Goal: Find specific page/section: Find specific page/section

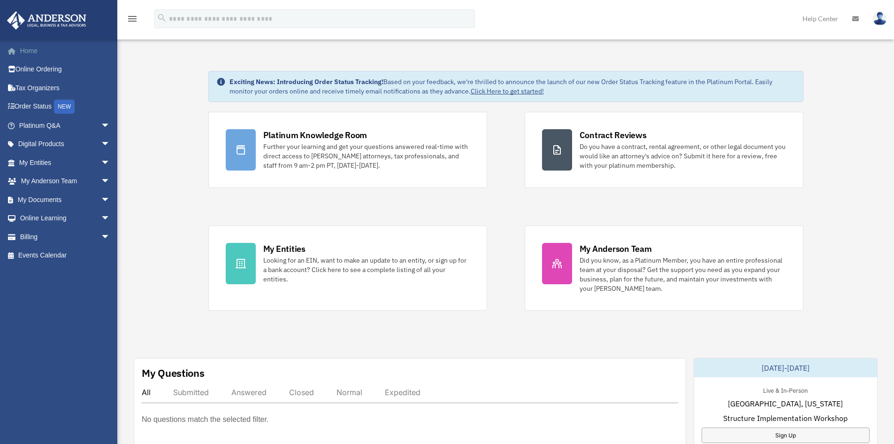
click at [28, 49] on link "Home" at bounding box center [66, 50] width 118 height 19
click at [30, 197] on link "My Documents arrow_drop_down" at bounding box center [66, 199] width 118 height 19
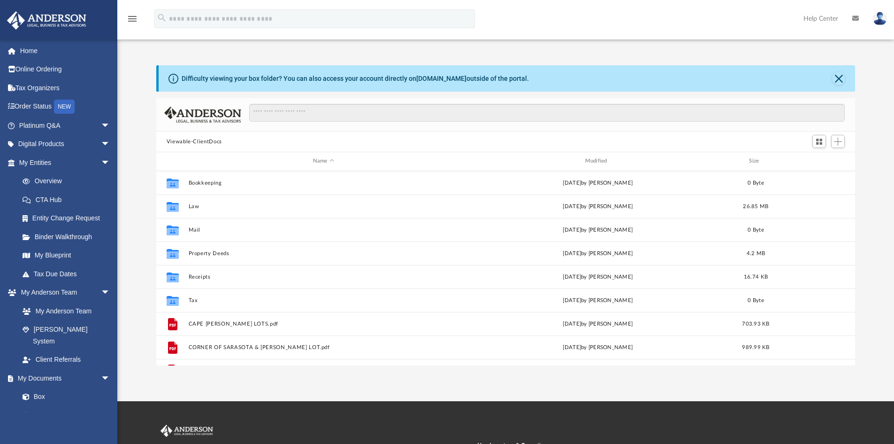
scroll to position [17, 0]
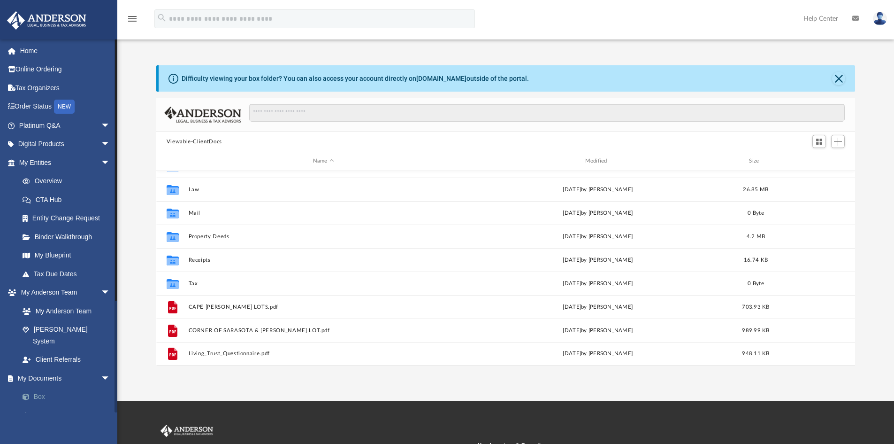
click at [35, 387] on link "Box" at bounding box center [68, 396] width 111 height 19
click at [29, 387] on link "Box" at bounding box center [68, 396] width 111 height 19
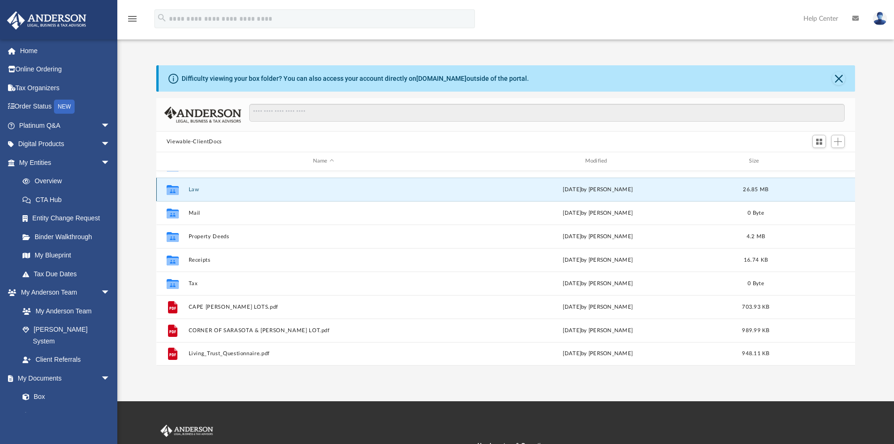
click at [205, 188] on button "Law" at bounding box center [323, 189] width 270 height 6
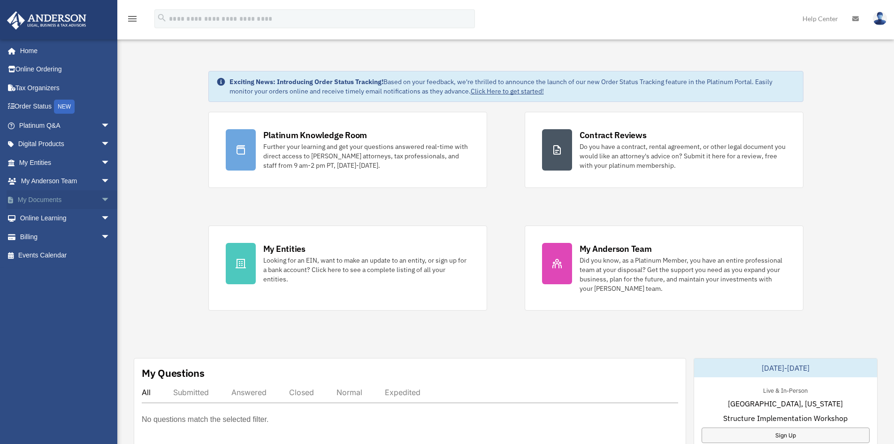
click at [101, 194] on span "arrow_drop_down" at bounding box center [110, 199] width 19 height 19
click at [85, 199] on link "My Documents arrow_drop_up" at bounding box center [66, 199] width 118 height 19
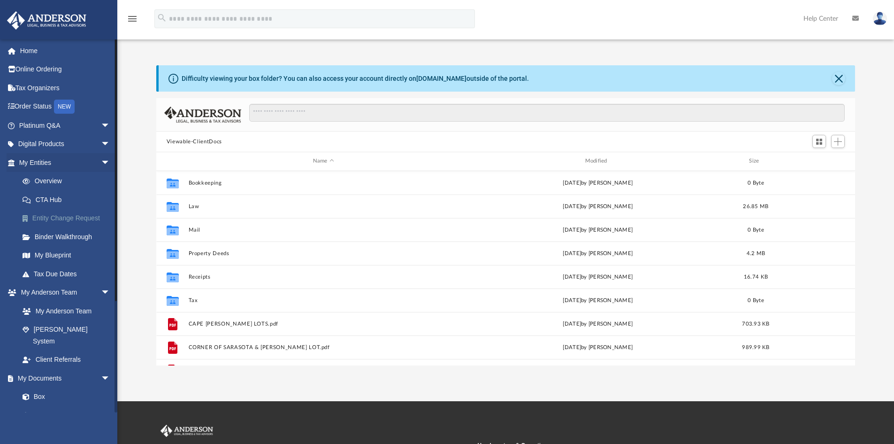
scroll to position [207, 692]
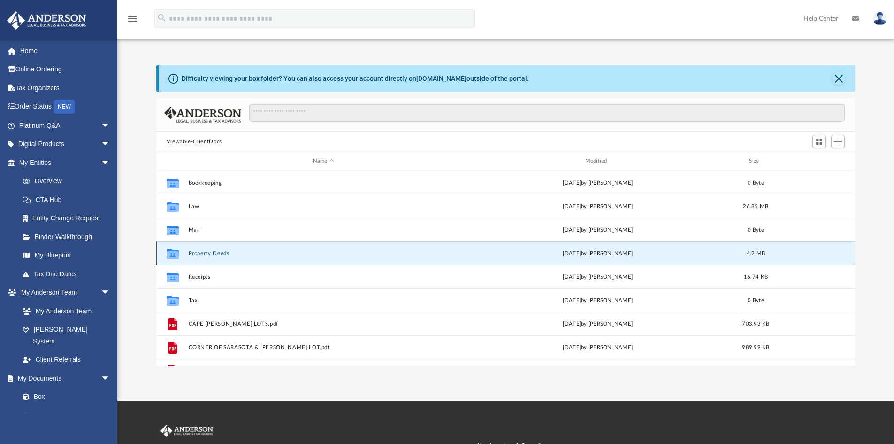
click at [193, 251] on button "Property Deeds" at bounding box center [323, 253] width 270 height 6
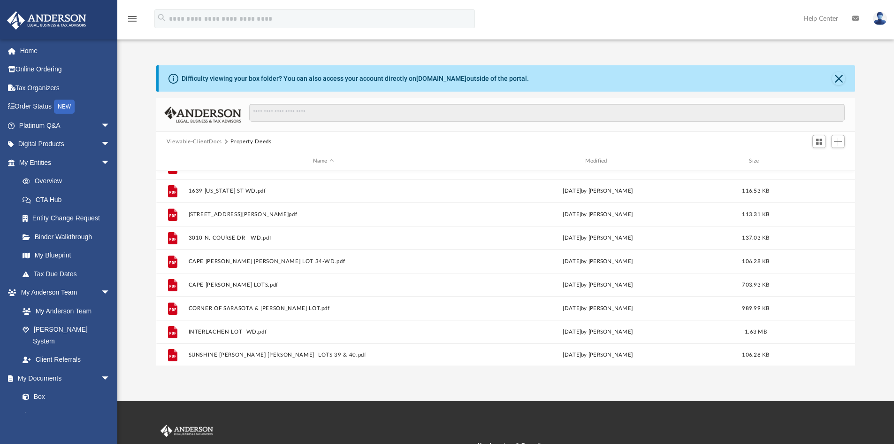
scroll to position [64, 0]
click at [41, 387] on link "Box" at bounding box center [68, 396] width 111 height 19
click at [52, 369] on link "My Documents arrow_drop_down" at bounding box center [66, 378] width 118 height 19
